Goal: Task Accomplishment & Management: Use online tool/utility

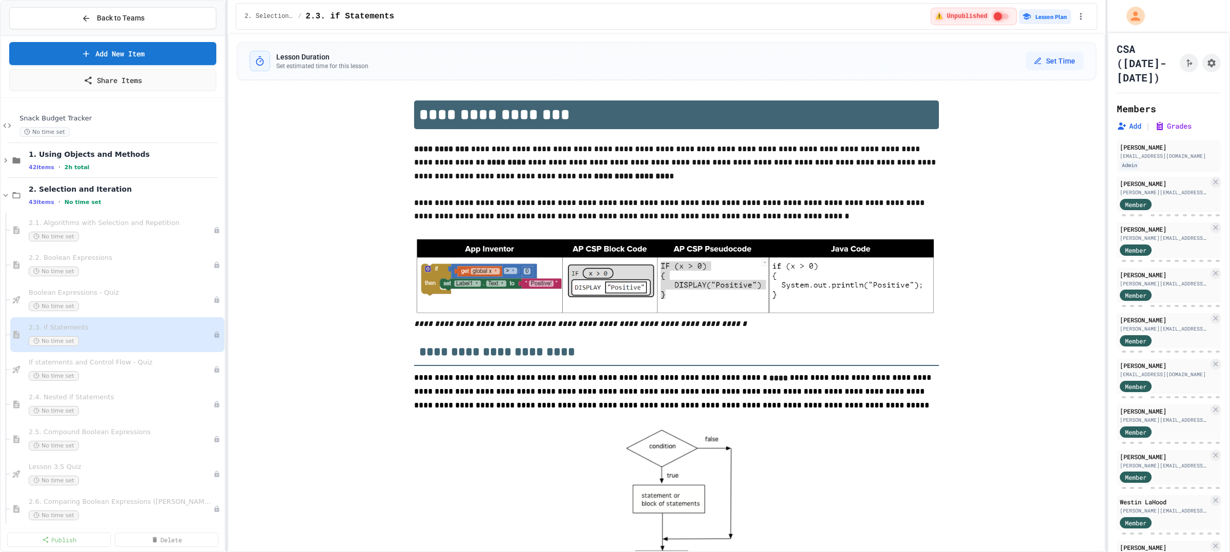
select select "***"
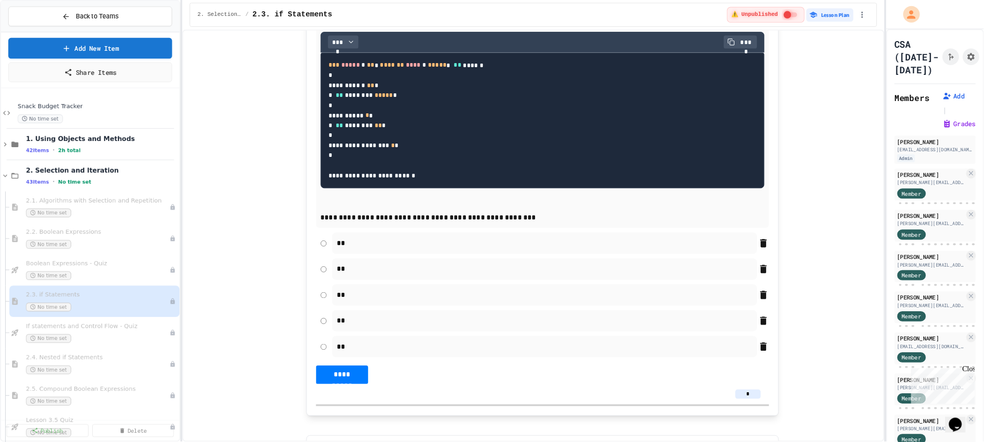
scroll to position [7903, 0]
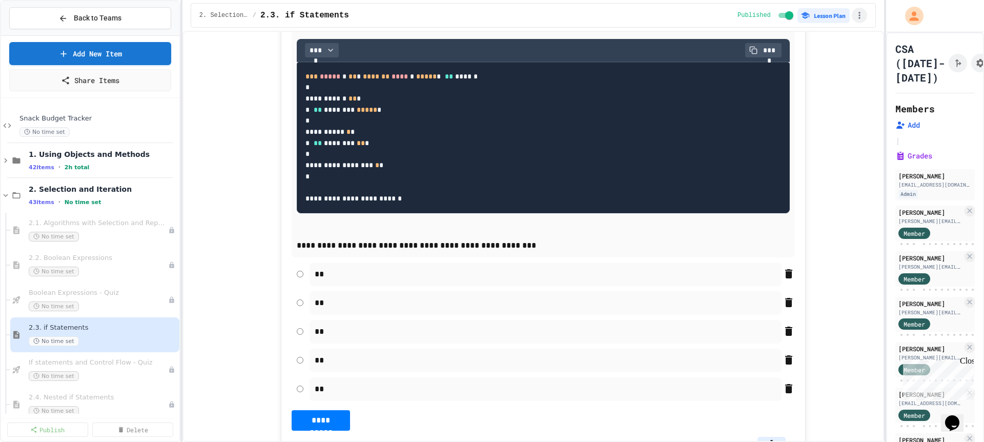
click at [858, 14] on icon "button" at bounding box center [859, 15] width 10 height 10
type textarea "*"
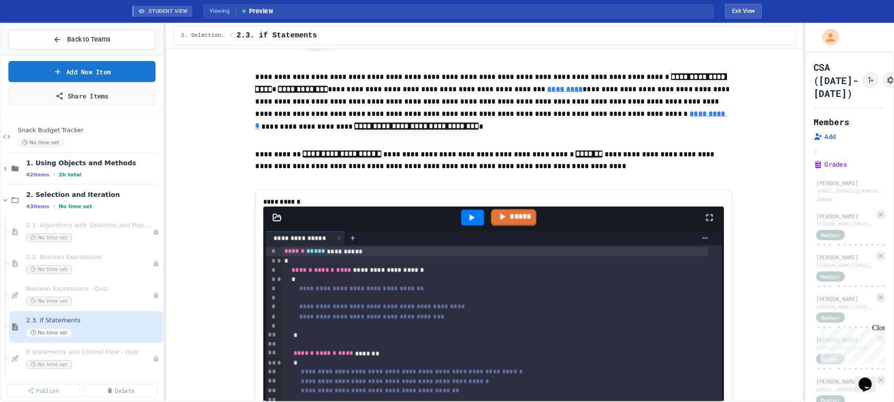
scroll to position [6355, 0]
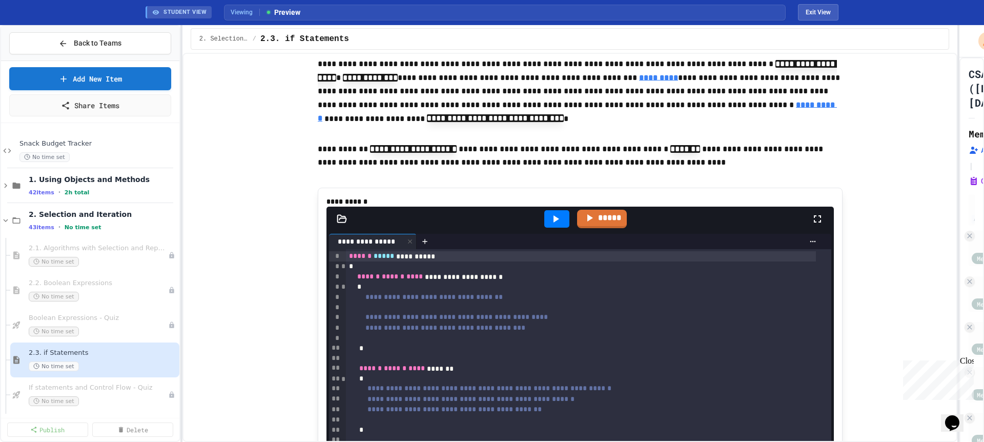
click at [960, 113] on div "**********" at bounding box center [492, 233] width 984 height 417
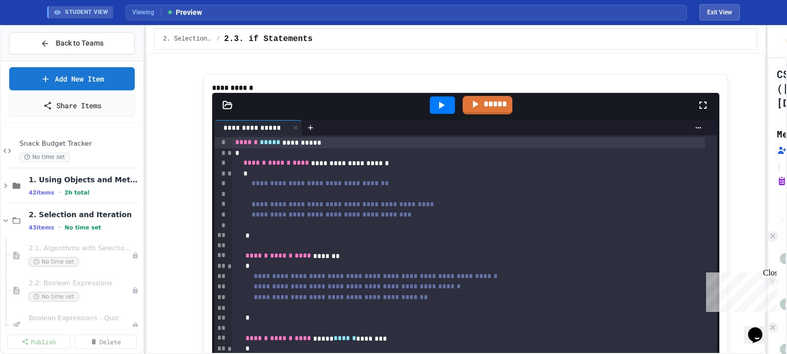
scroll to position [6519, 0]
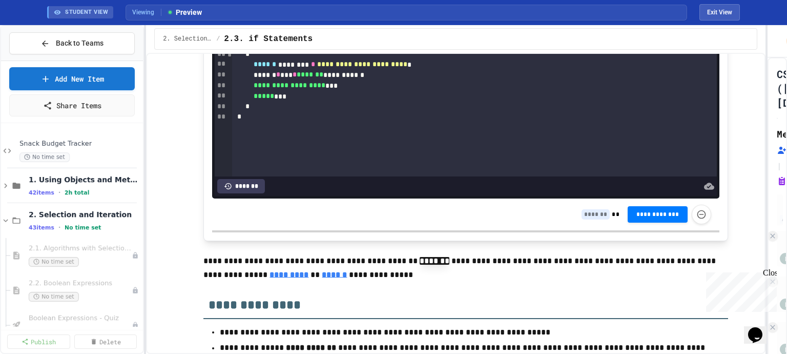
scroll to position [6765, 0]
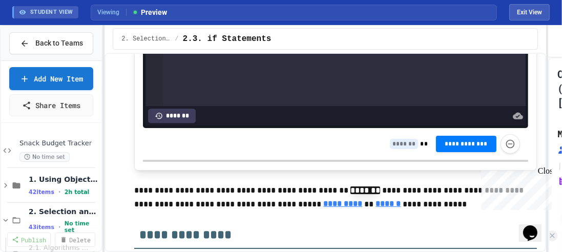
scroll to position [7040, 0]
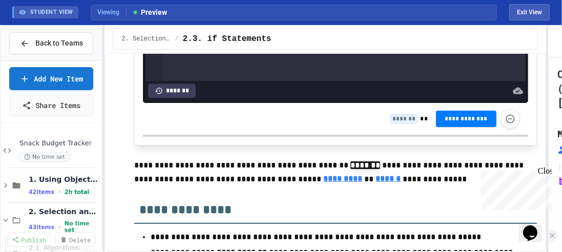
drag, startPoint x: 545, startPoint y: 170, endPoint x: 1014, endPoint y: 333, distance: 496.3
click at [545, 170] on div "Close" at bounding box center [544, 172] width 13 height 13
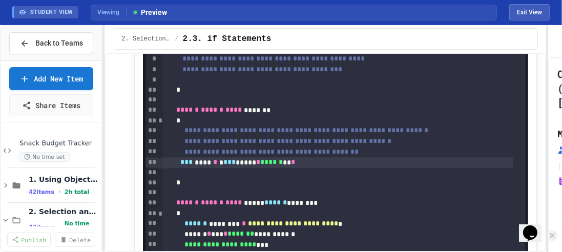
scroll to position [6777, 0]
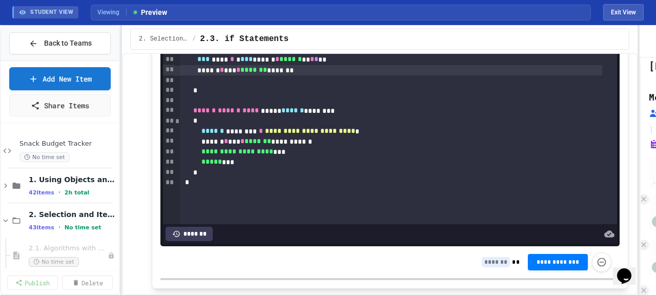
scroll to position [6724, 0]
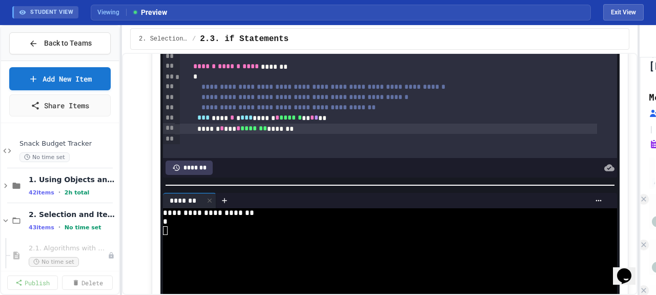
scroll to position [6622, 0]
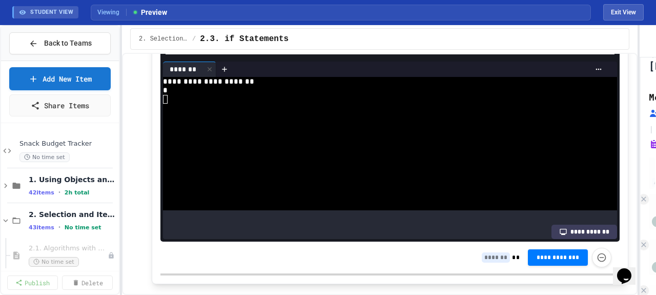
scroll to position [103, 0]
drag, startPoint x: 256, startPoint y: 138, endPoint x: 342, endPoint y: 138, distance: 86.1
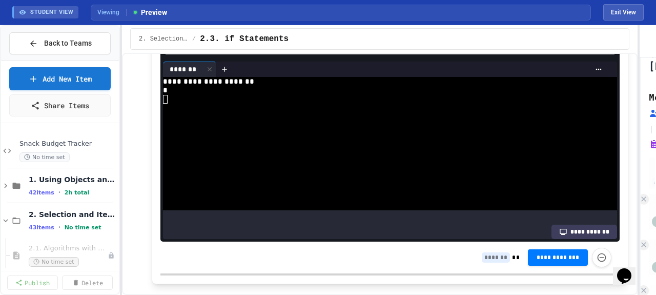
drag, startPoint x: 309, startPoint y: 169, endPoint x: 210, endPoint y: 166, distance: 98.9
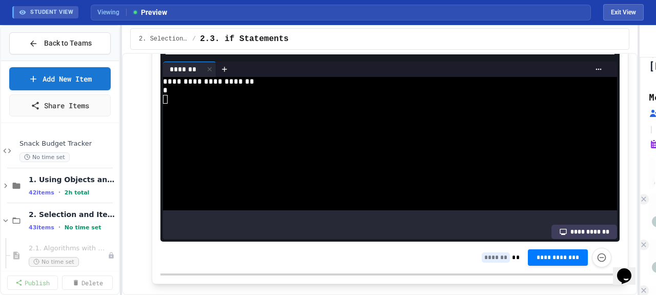
scroll to position [136, 0]
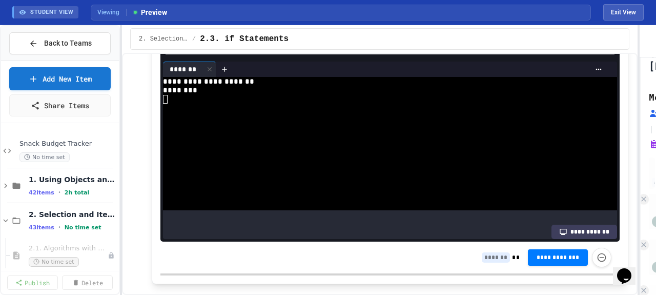
drag, startPoint x: 197, startPoint y: 159, endPoint x: 178, endPoint y: 126, distance: 38.3
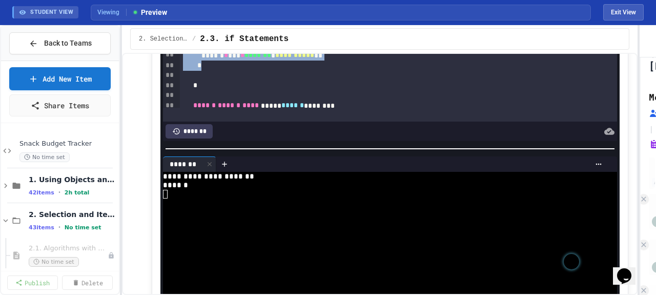
scroll to position [6656, 0]
